Goal: Use online tool/utility: Utilize a website feature to perform a specific function

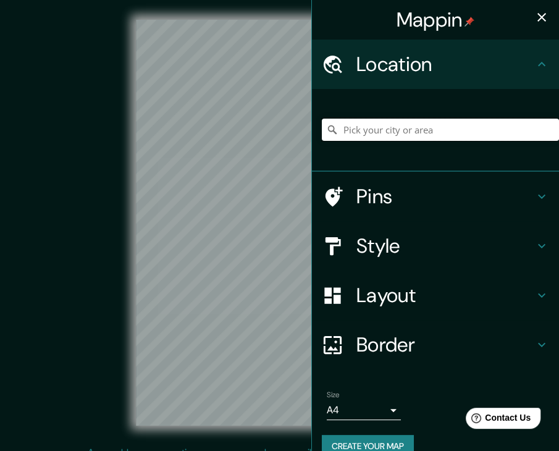
click at [276, 137] on div "Mappin Location Pins Style Layout Border Choose a border. Hint : you can make l…" at bounding box center [279, 232] width 559 height 465
type input "[GEOGRAPHIC_DATA], [GEOGRAPHIC_DATA], [GEOGRAPHIC_DATA]"
click at [534, 20] on icon "button" at bounding box center [541, 17] width 15 height 15
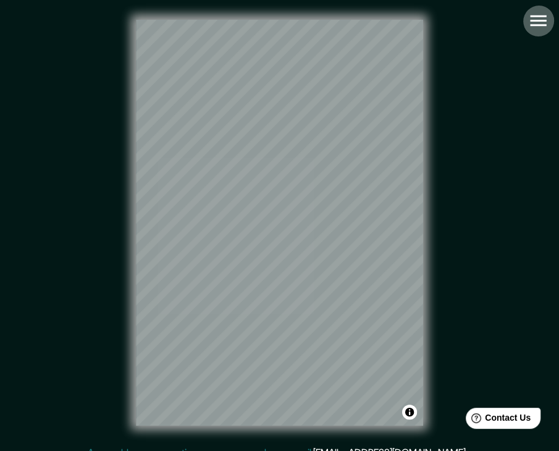
click at [541, 17] on icon "button" at bounding box center [538, 20] width 16 height 11
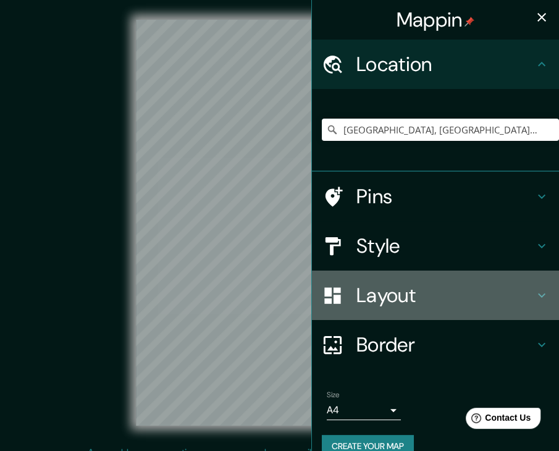
click at [523, 294] on h4 "Layout" at bounding box center [446, 295] width 178 height 25
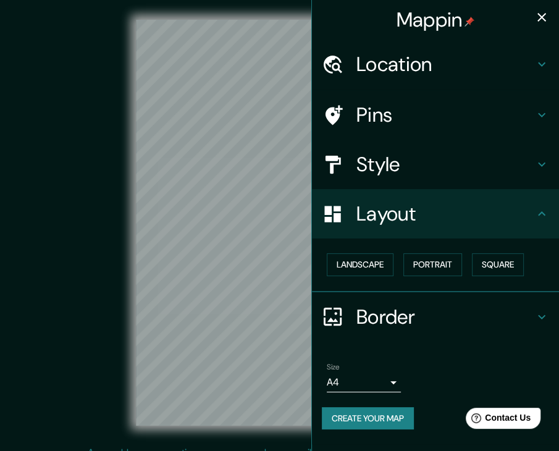
click at [517, 226] on div "Layout" at bounding box center [435, 213] width 247 height 49
click at [526, 210] on h4 "Layout" at bounding box center [446, 213] width 178 height 25
click at [520, 169] on h4 "Style" at bounding box center [446, 164] width 178 height 25
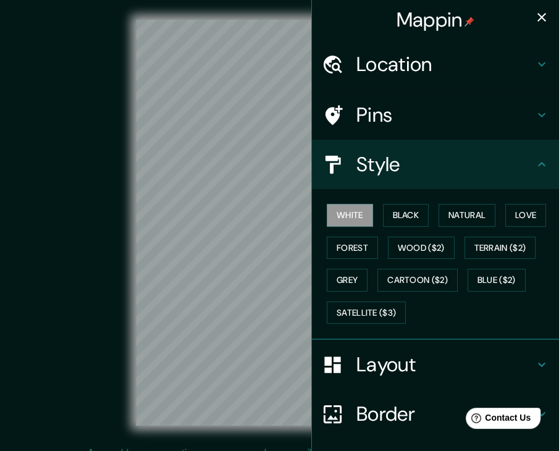
click at [52, 87] on div "© Mapbox © OpenStreetMap Improve this map" at bounding box center [280, 223] width 504 height 406
click at [536, 13] on icon "button" at bounding box center [541, 17] width 15 height 15
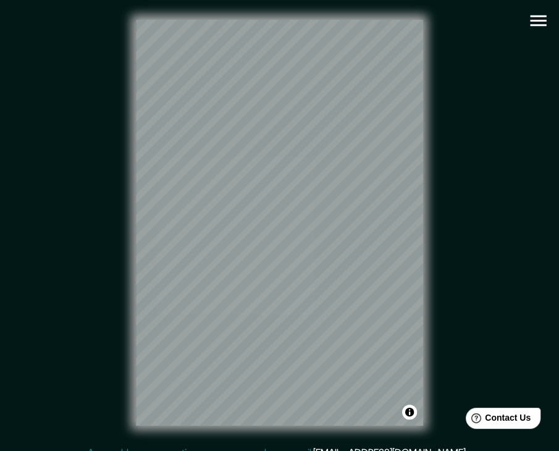
click at [544, 27] on icon "button" at bounding box center [539, 21] width 22 height 22
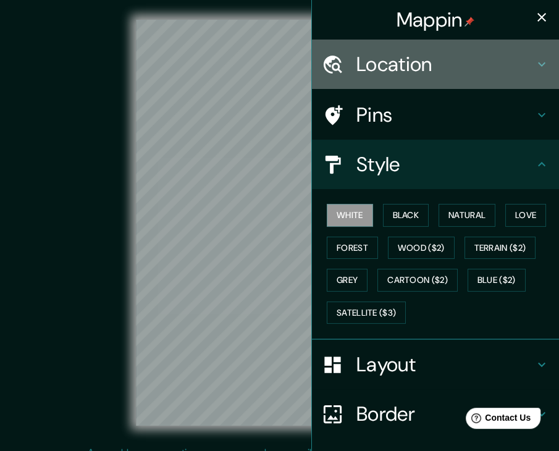
click at [401, 60] on h4 "Location" at bounding box center [446, 64] width 178 height 25
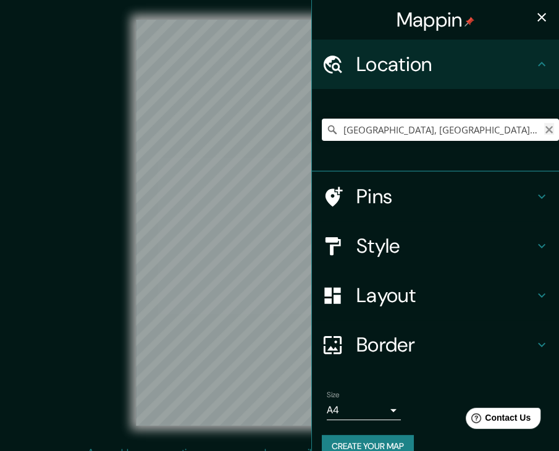
click at [546, 132] on icon "Clear" at bounding box center [549, 129] width 7 height 7
type input "[GEOGRAPHIC_DATA], [GEOGRAPHIC_DATA], [GEOGRAPHIC_DATA]"
click at [534, 20] on icon "button" at bounding box center [541, 17] width 15 height 15
